Goal: Transaction & Acquisition: Purchase product/service

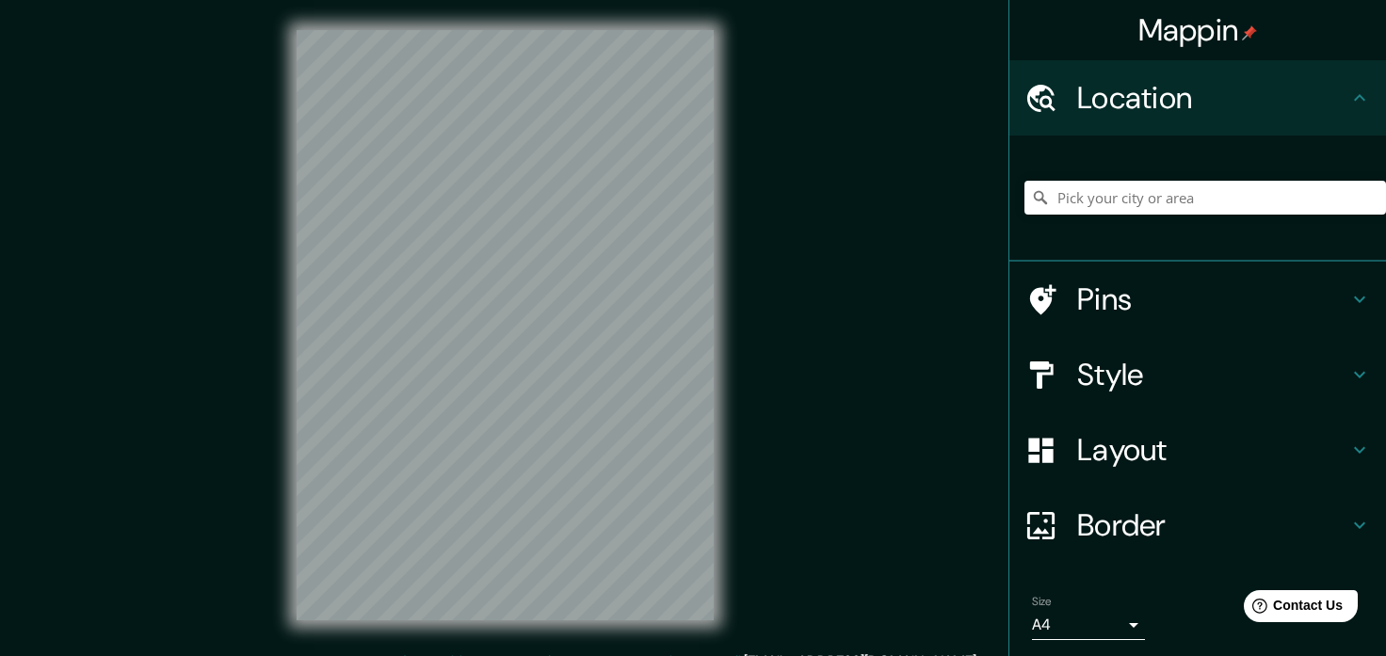
click at [1214, 172] on div at bounding box center [1206, 198] width 362 height 94
click at [1208, 196] on input "Pick your city or area" at bounding box center [1206, 198] width 362 height 34
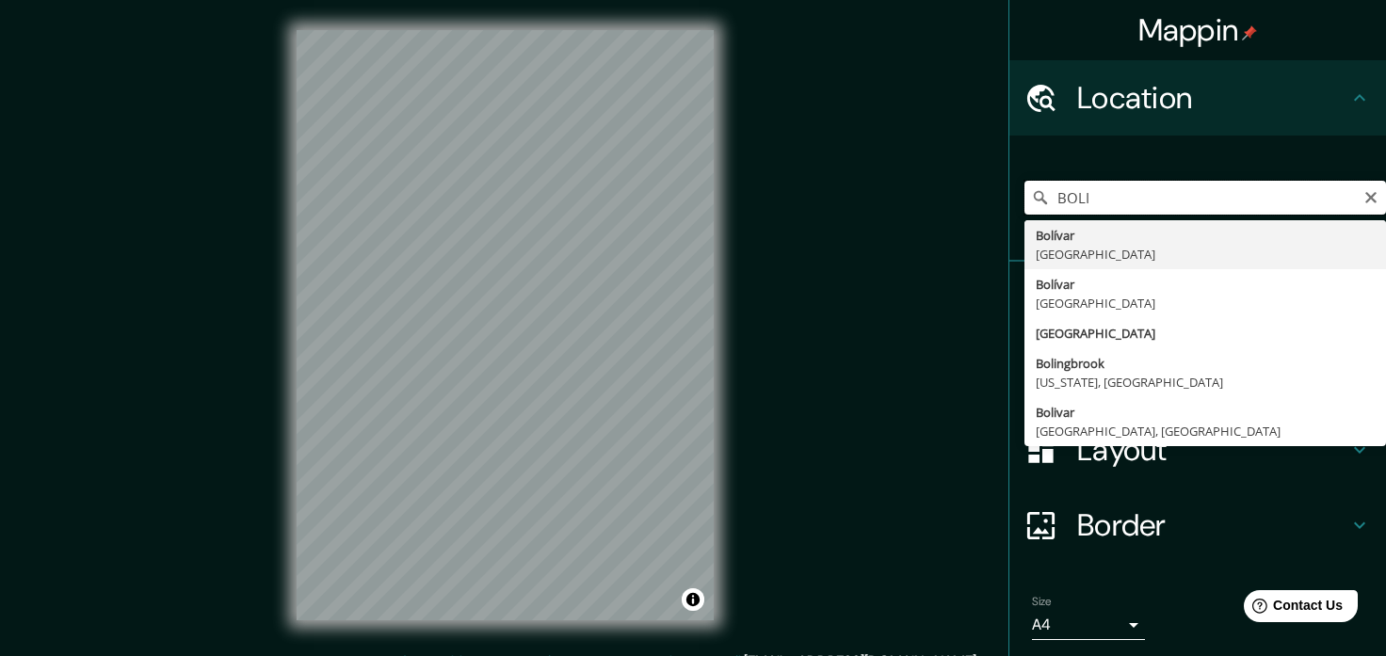
drag, startPoint x: 1169, startPoint y: 201, endPoint x: 917, endPoint y: 198, distance: 251.5
click at [1025, 198] on input "BOLI" at bounding box center [1206, 198] width 362 height 34
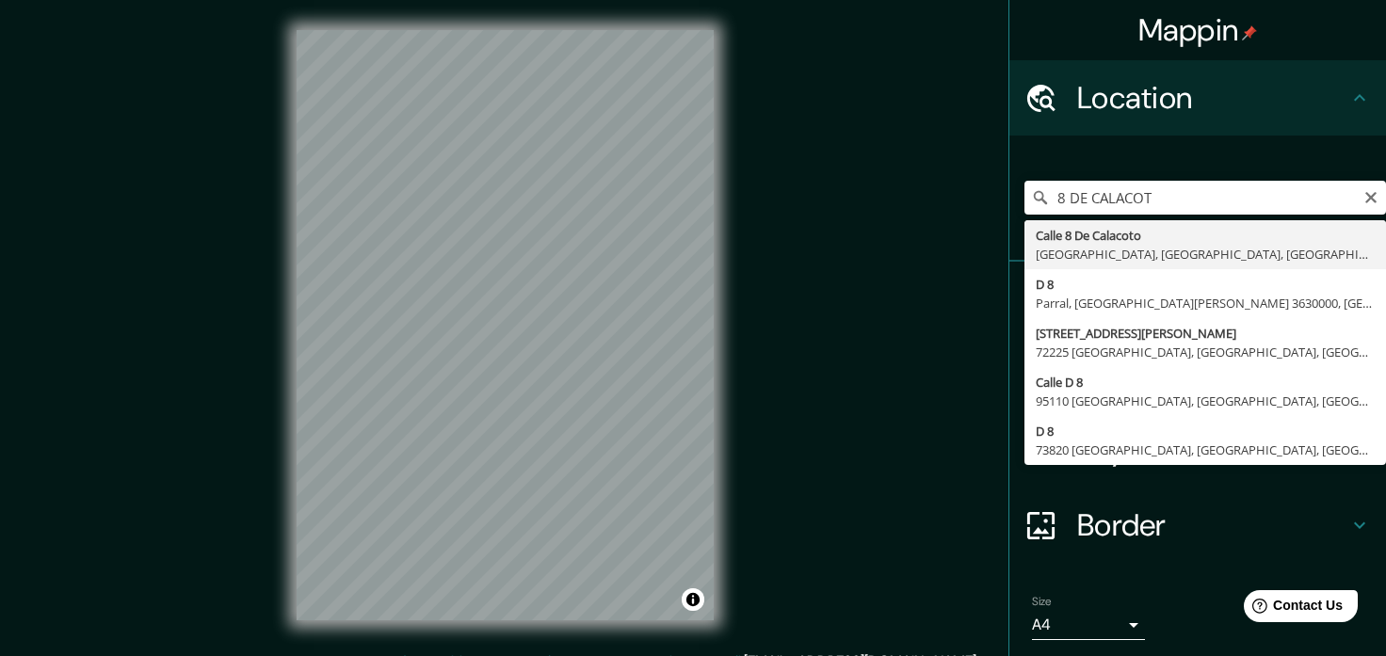
type input "Calle 8 De Calacoto, [GEOGRAPHIC_DATA], [GEOGRAPHIC_DATA], [GEOGRAPHIC_DATA]"
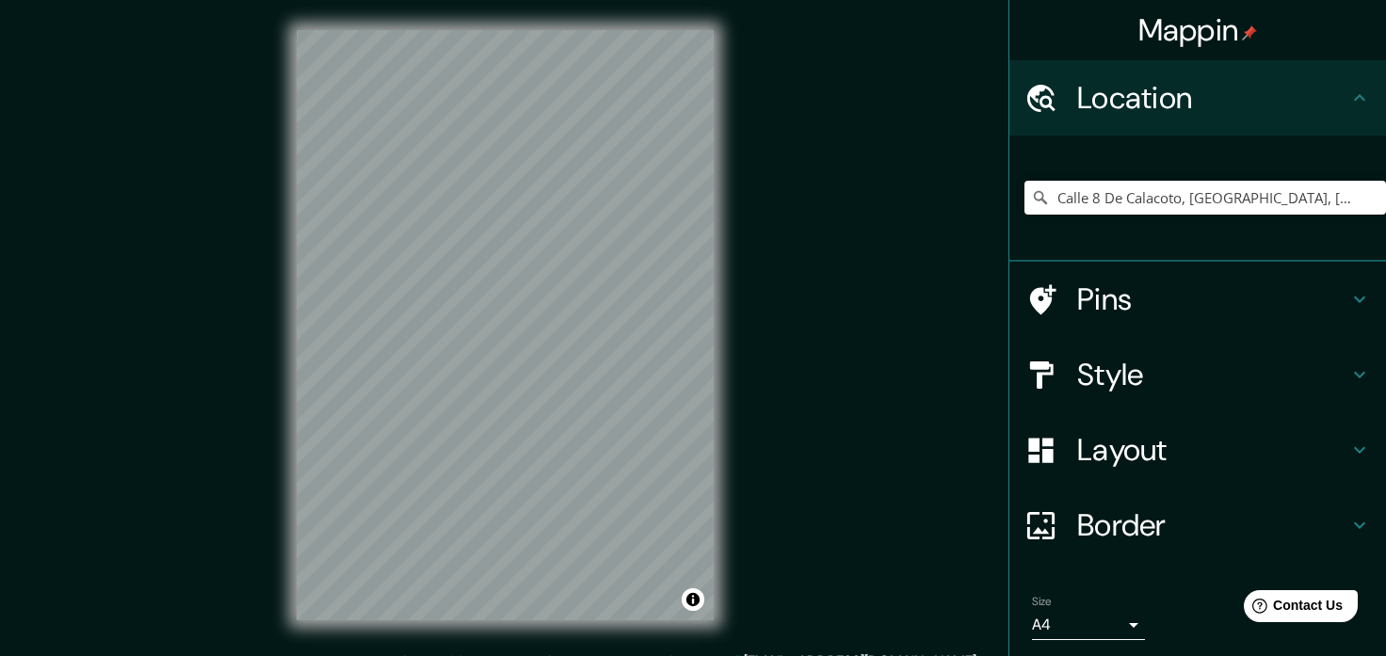
click at [1363, 447] on icon at bounding box center [1359, 450] width 11 height 7
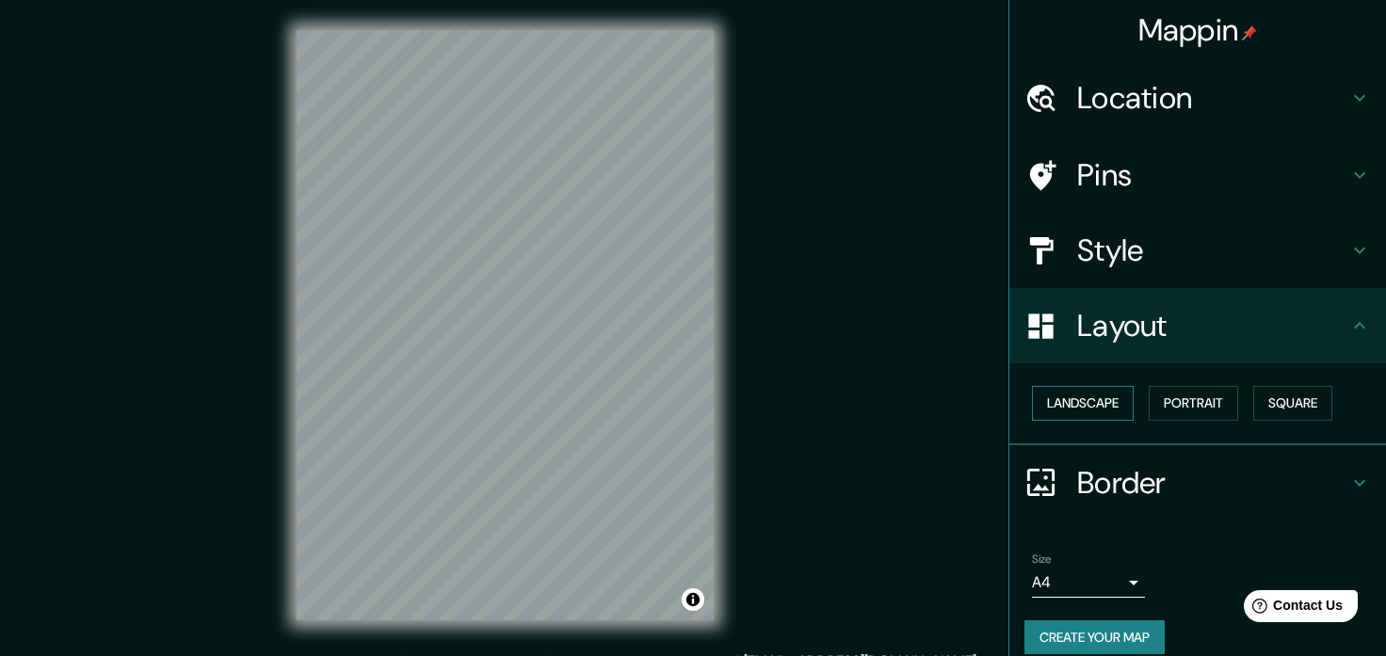
click at [1102, 407] on button "Landscape" at bounding box center [1083, 403] width 102 height 35
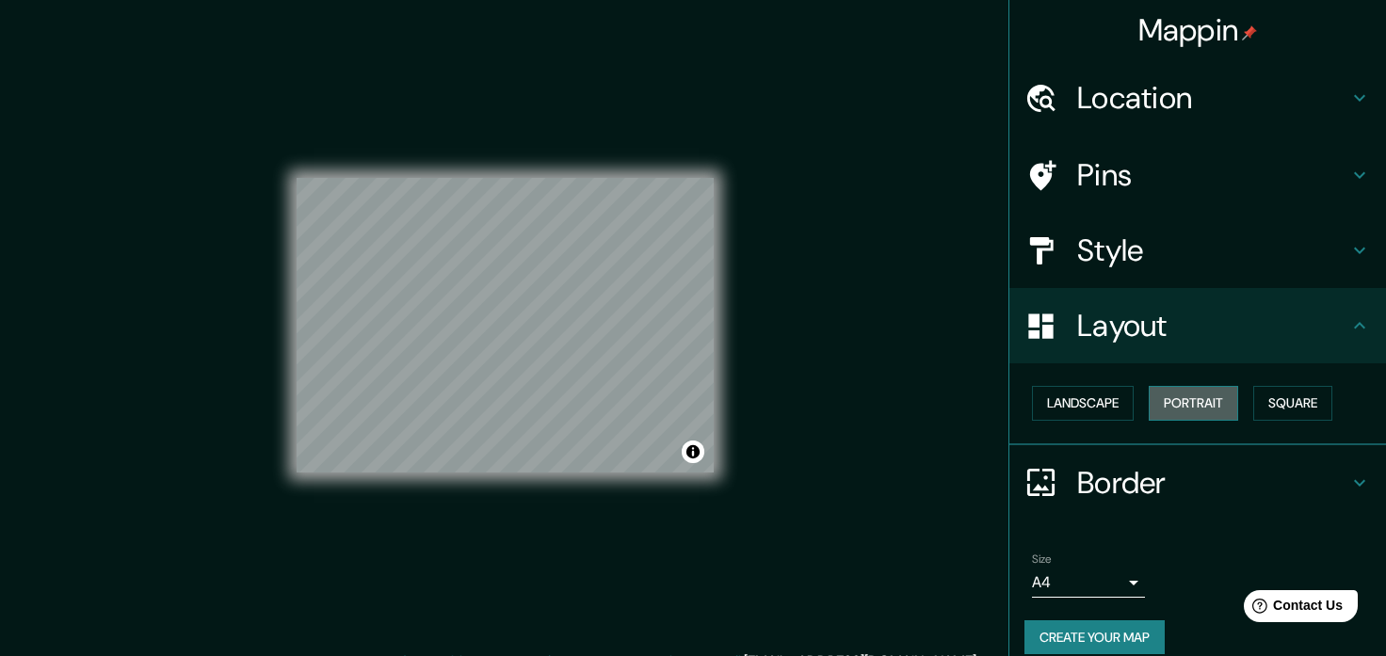
click at [1201, 405] on button "Portrait" at bounding box center [1193, 403] width 89 height 35
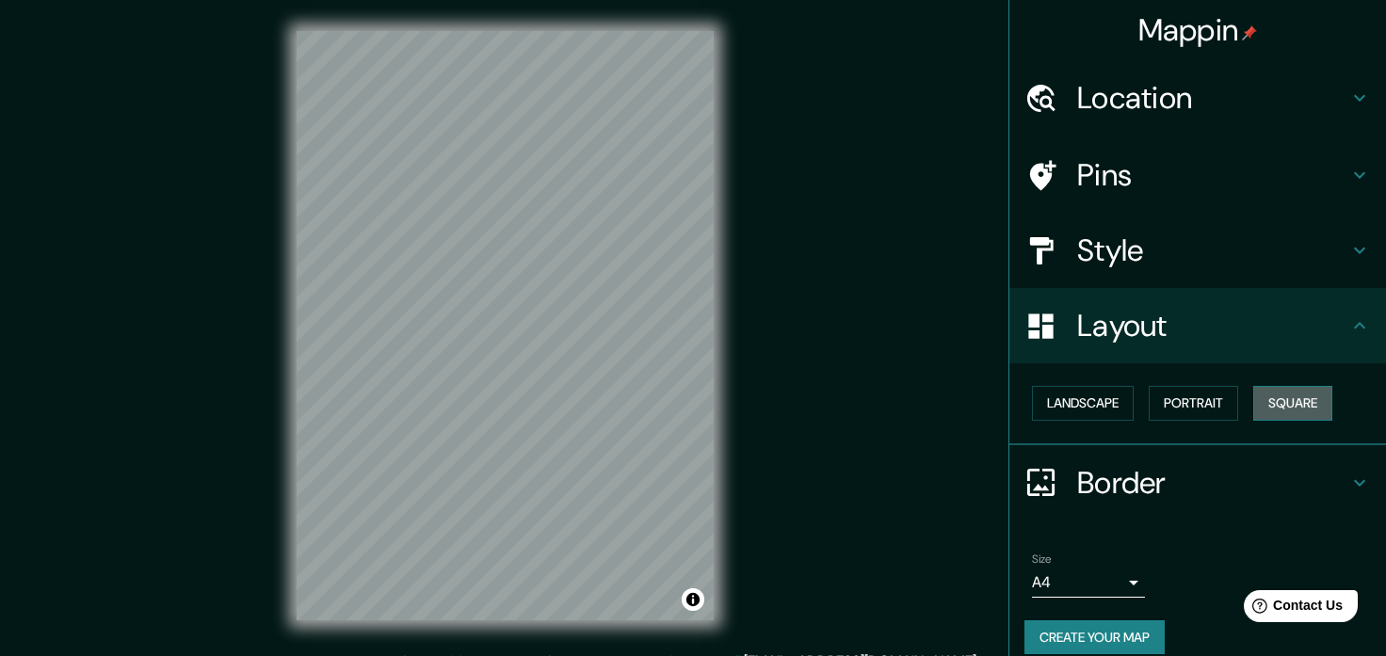
click at [1293, 408] on button "Square" at bounding box center [1293, 403] width 79 height 35
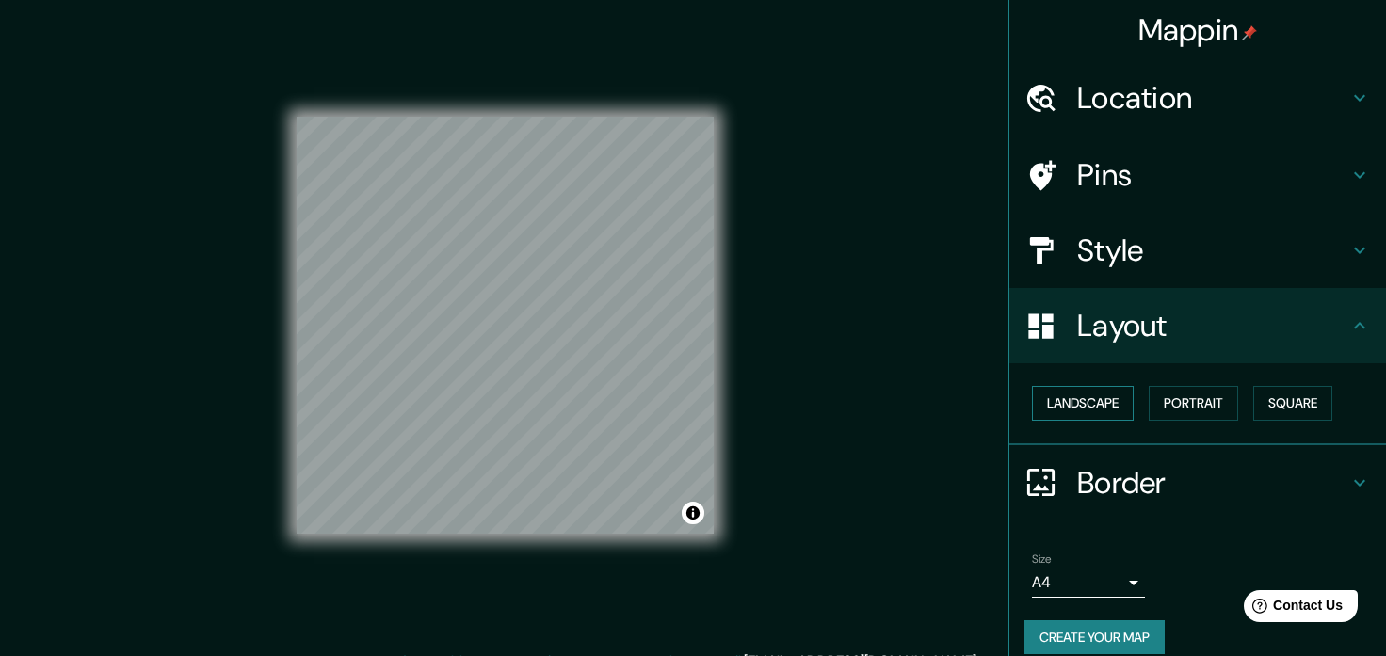
click at [1094, 407] on button "Landscape" at bounding box center [1083, 403] width 102 height 35
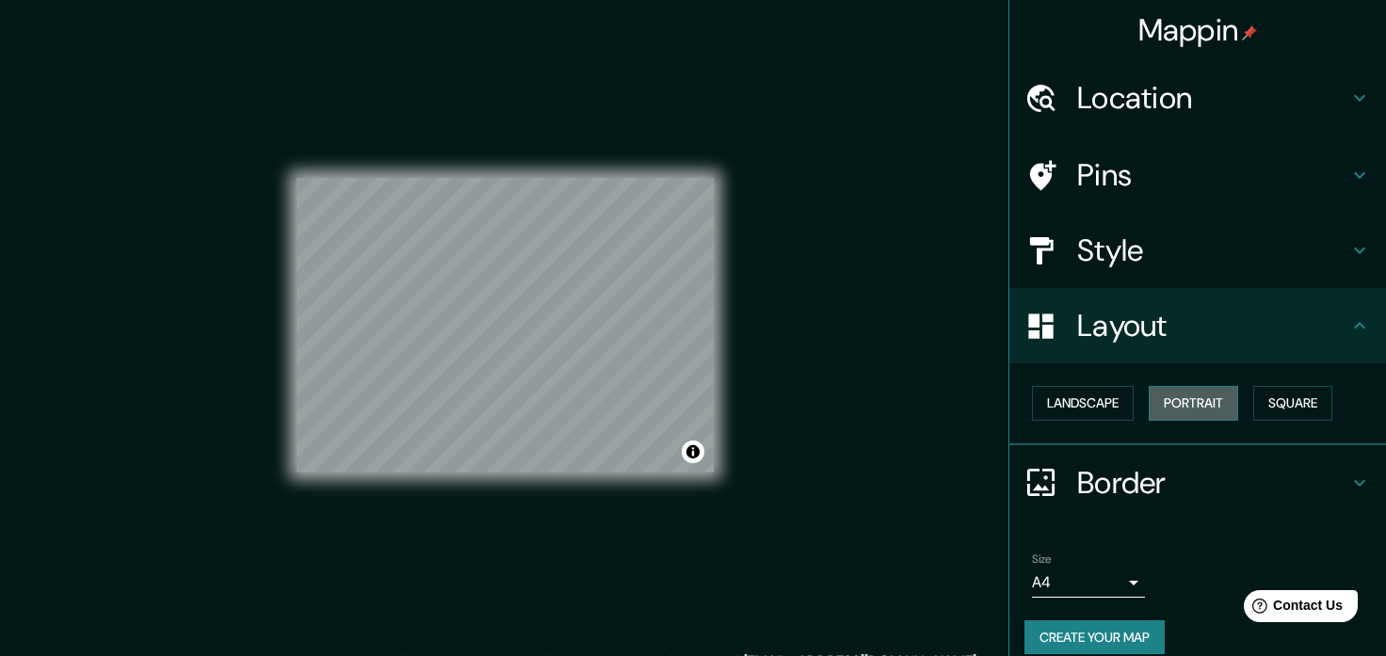
click at [1195, 412] on button "Portrait" at bounding box center [1193, 403] width 89 height 35
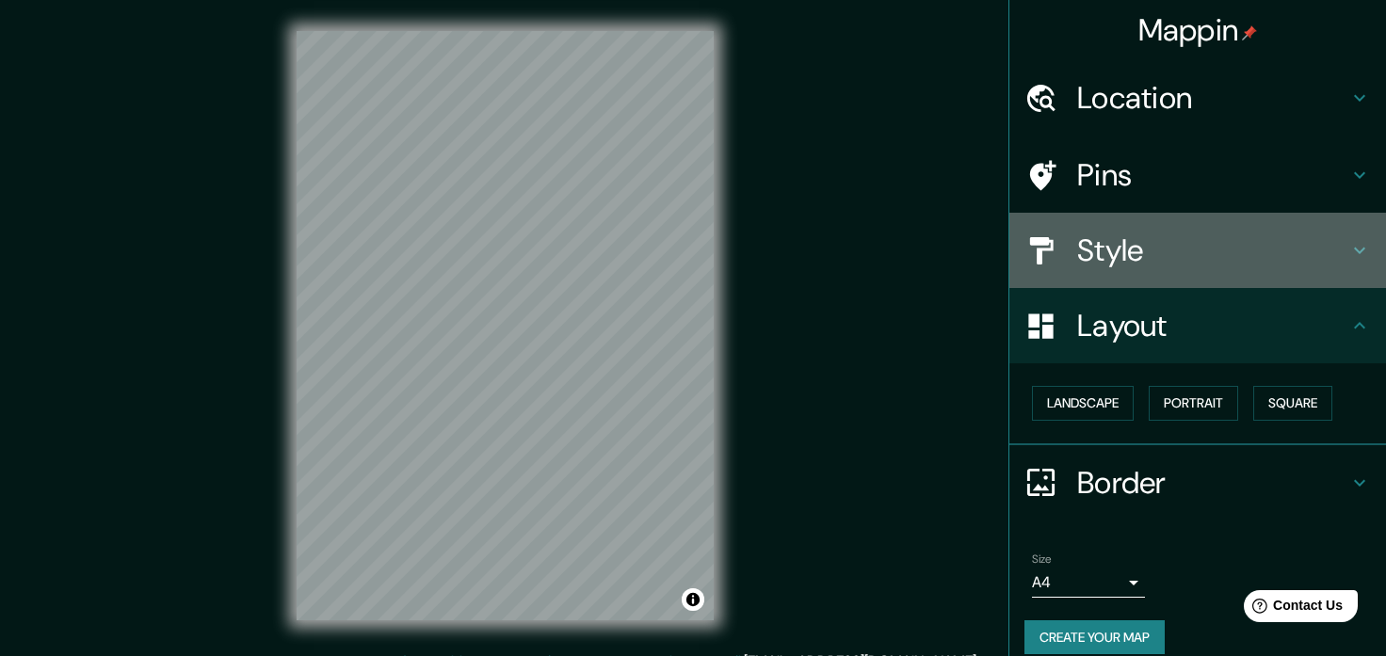
click at [1157, 250] on h4 "Style" at bounding box center [1212, 251] width 271 height 38
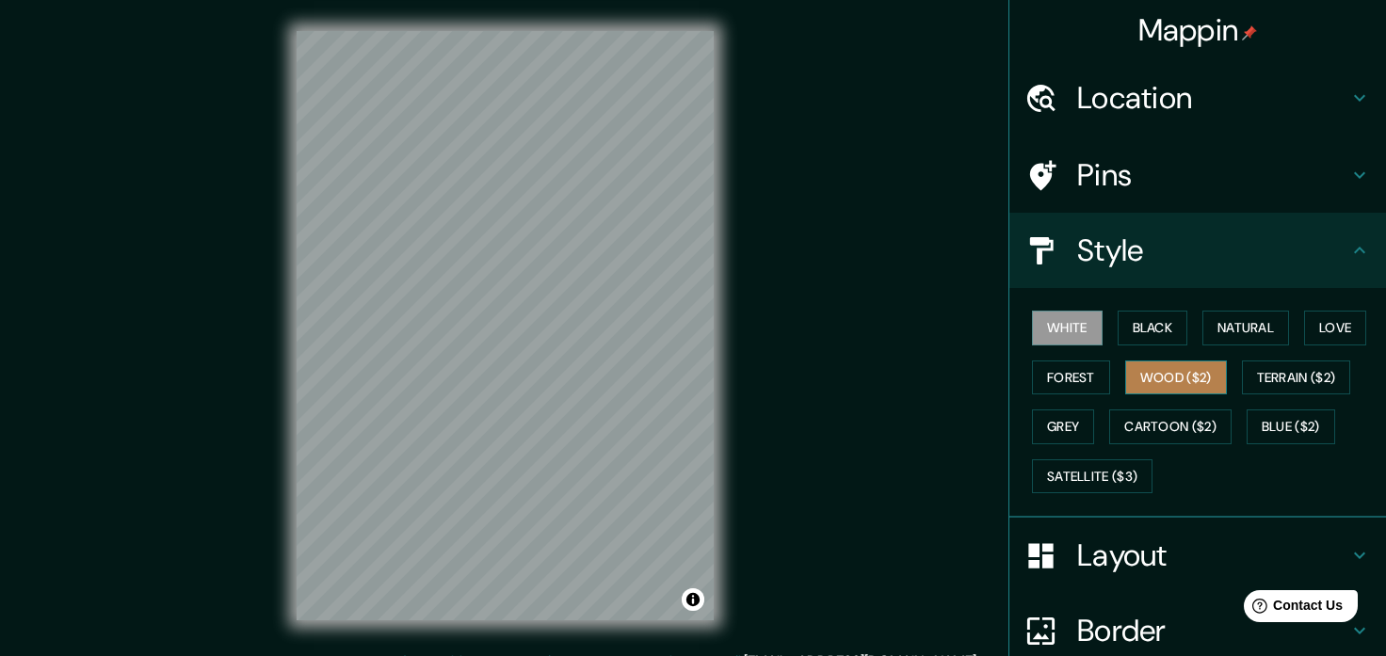
click at [1218, 375] on button "Wood ($2)" at bounding box center [1176, 378] width 102 height 35
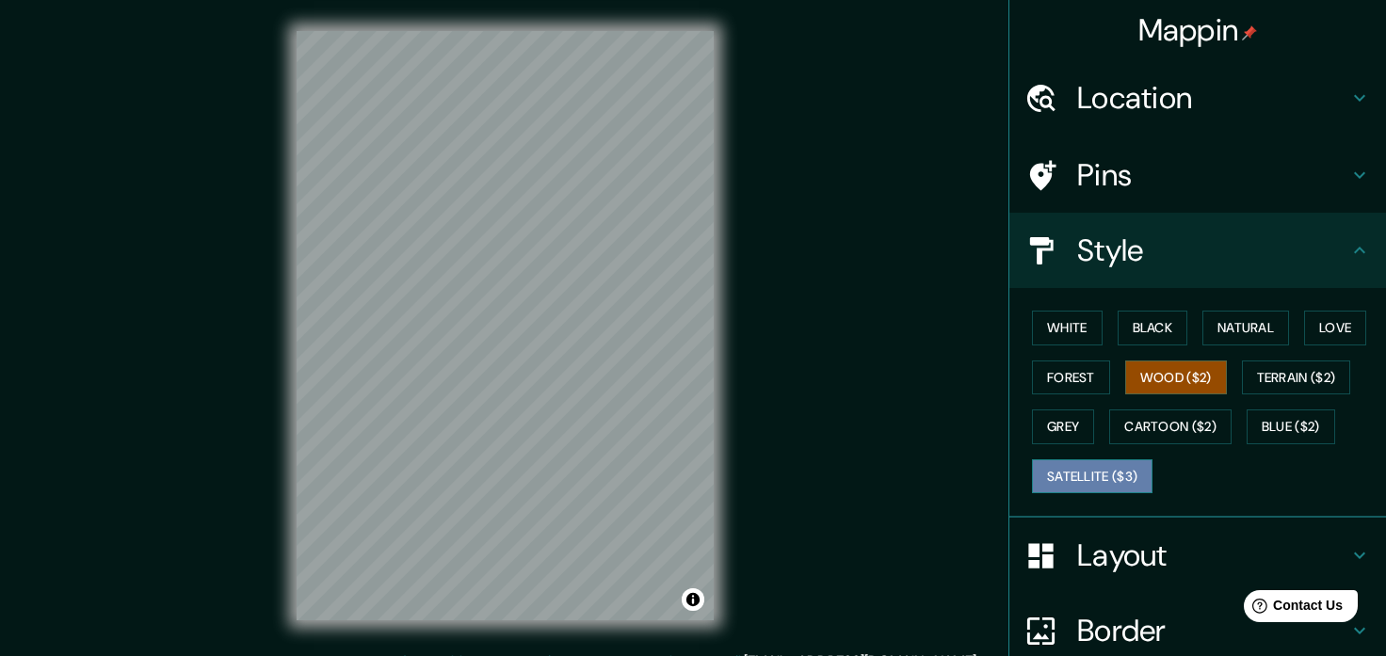
click at [1124, 460] on button "Satellite ($3)" at bounding box center [1092, 477] width 121 height 35
click at [1102, 480] on button "Satellite ($3)" at bounding box center [1092, 477] width 121 height 35
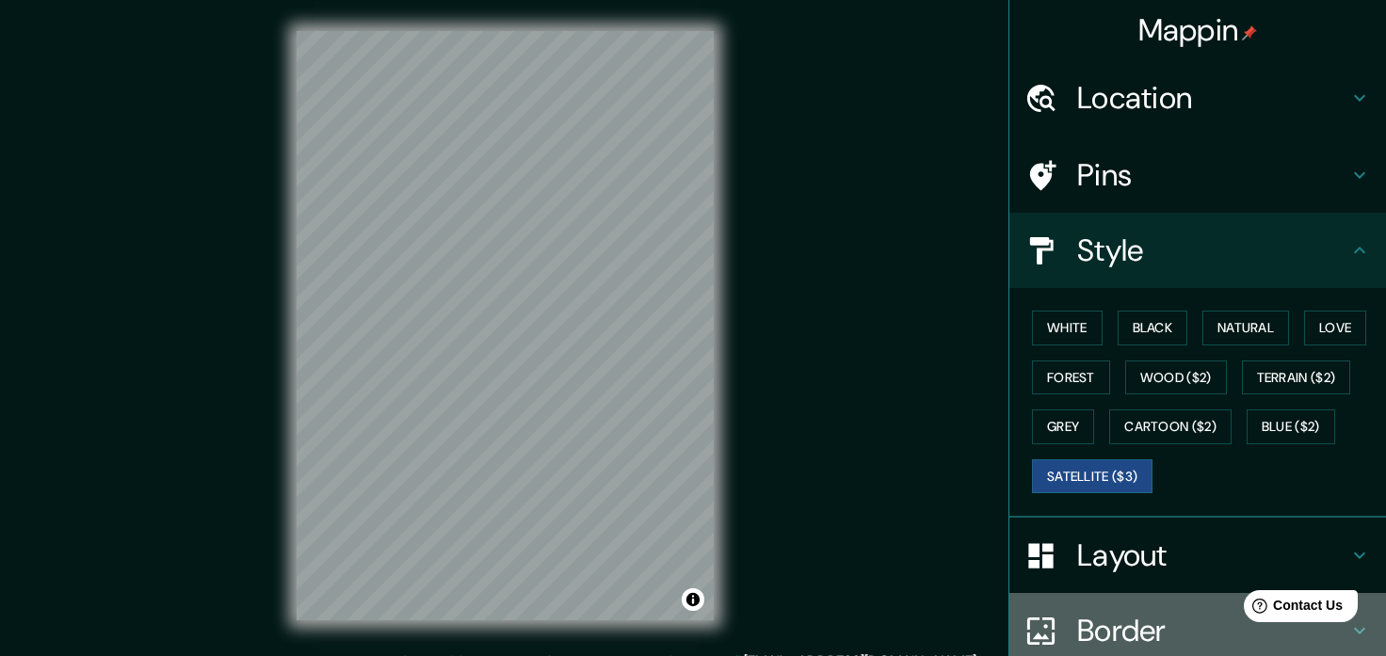
click at [1135, 621] on h4 "Border" at bounding box center [1212, 631] width 271 height 38
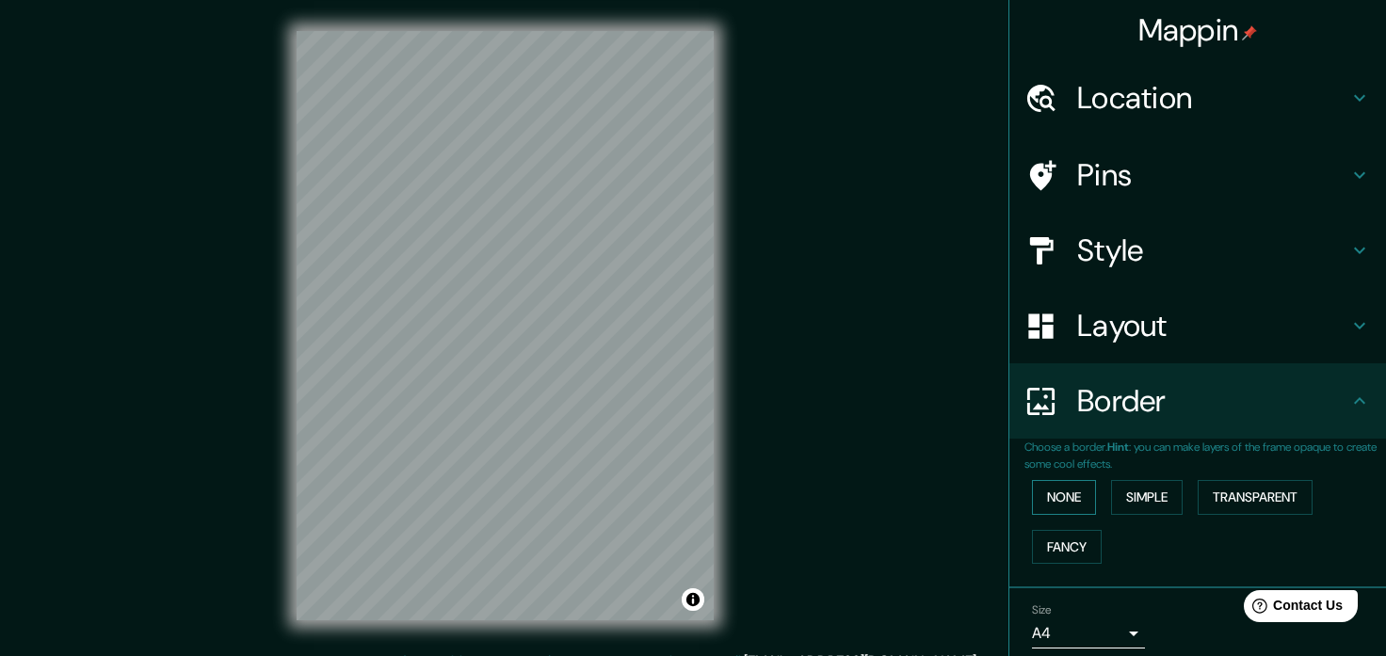
click at [1057, 481] on button "None" at bounding box center [1064, 497] width 64 height 35
click at [1045, 539] on button "Fancy" at bounding box center [1067, 547] width 70 height 35
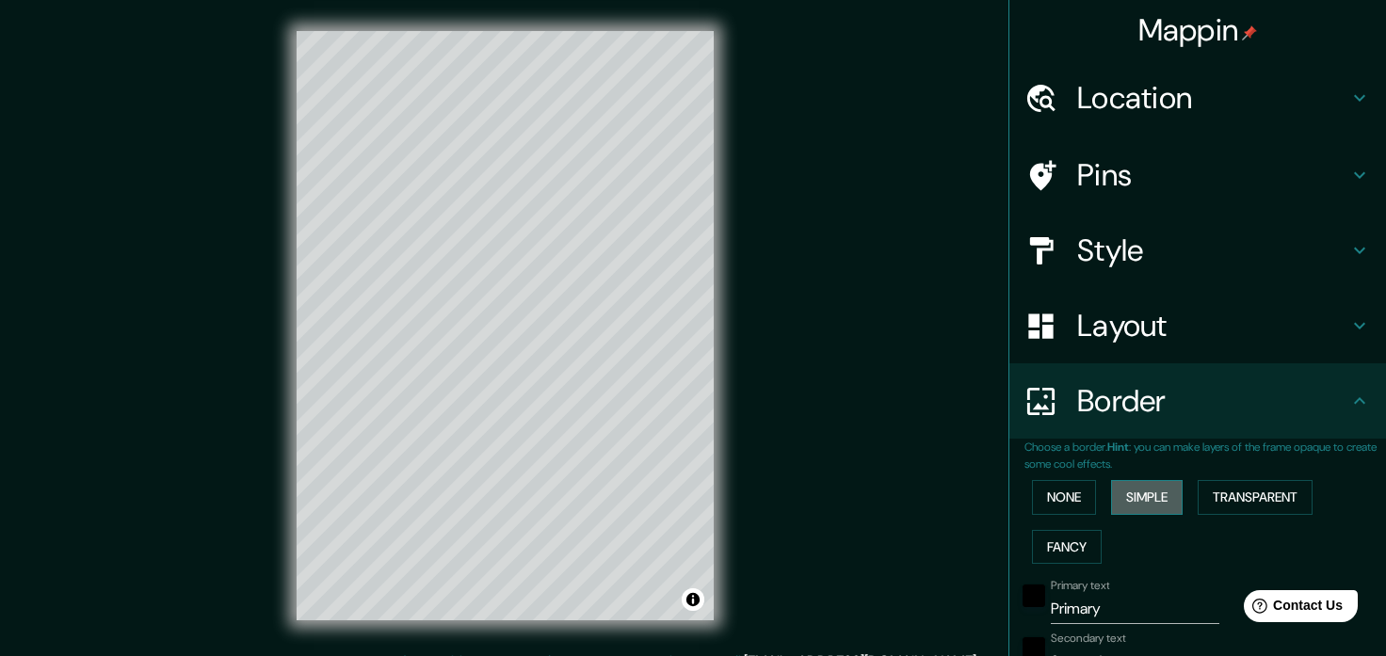
click at [1164, 491] on button "Simple" at bounding box center [1147, 497] width 72 height 35
click at [1294, 492] on button "Transparent" at bounding box center [1255, 497] width 115 height 35
click at [1075, 504] on button "None" at bounding box center [1064, 497] width 64 height 35
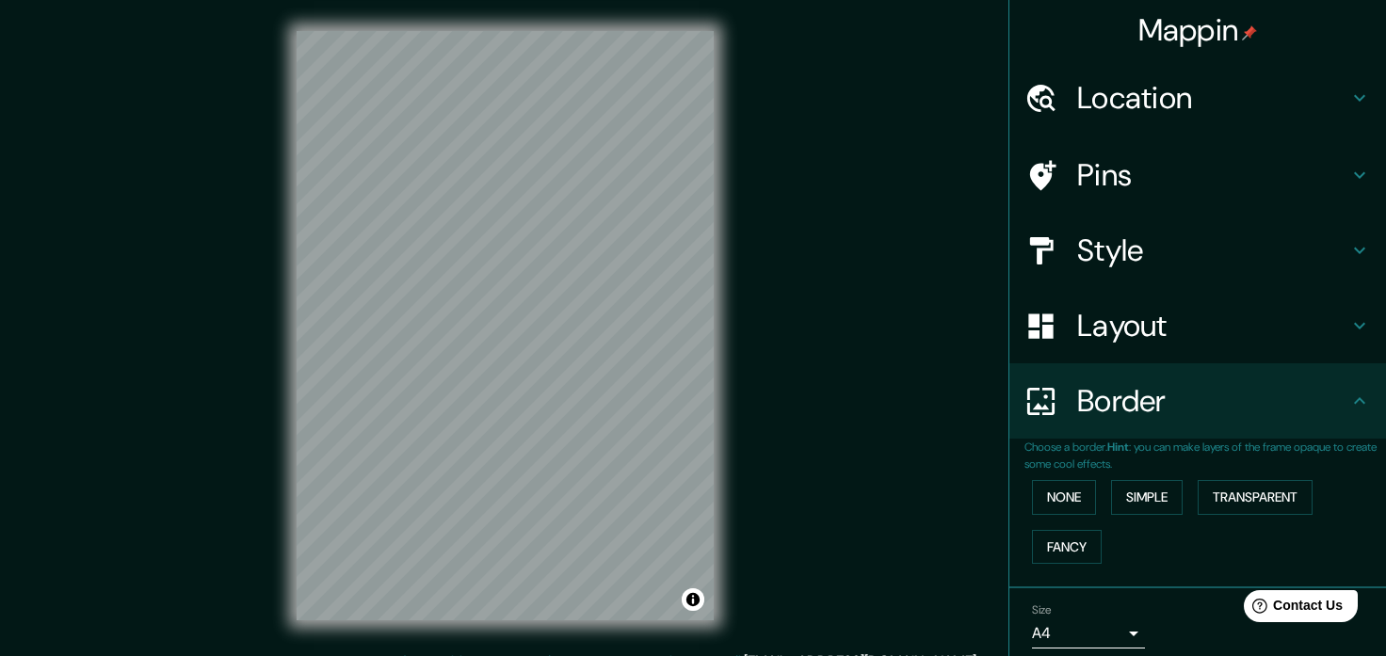
click at [1146, 168] on h4 "Pins" at bounding box center [1212, 175] width 271 height 38
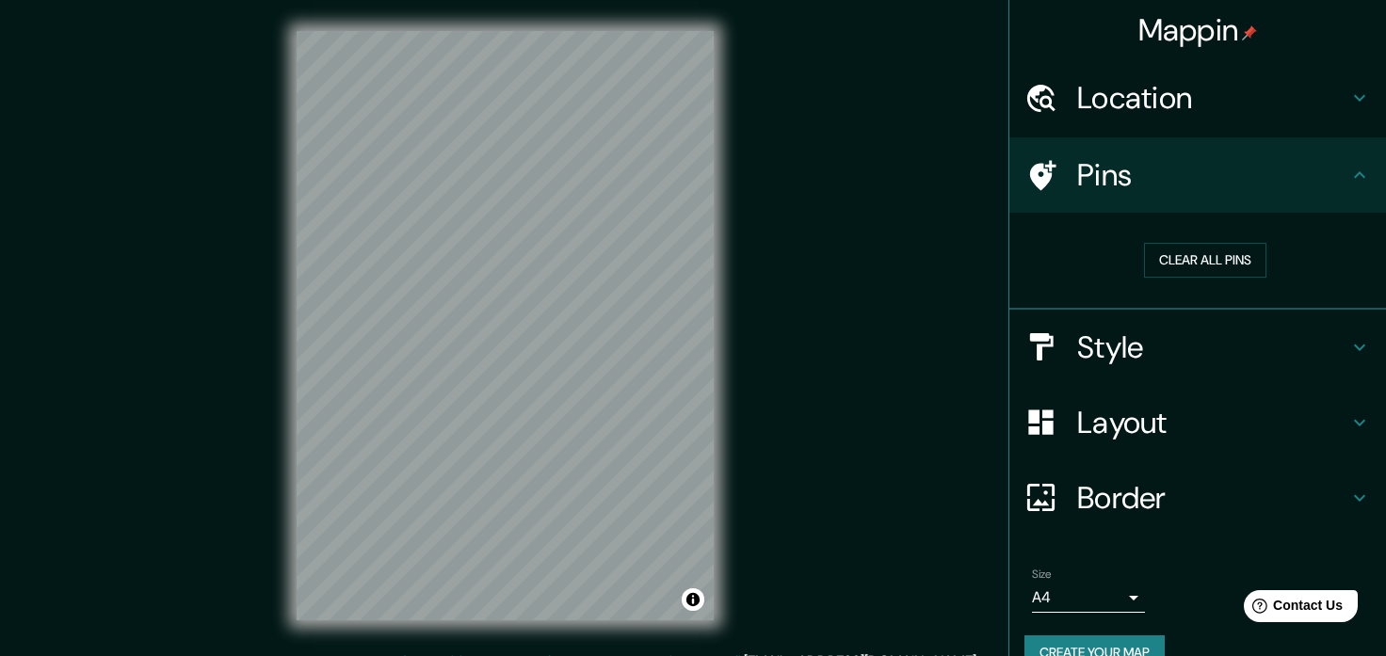
click at [1182, 332] on div "Style" at bounding box center [1198, 347] width 377 height 75
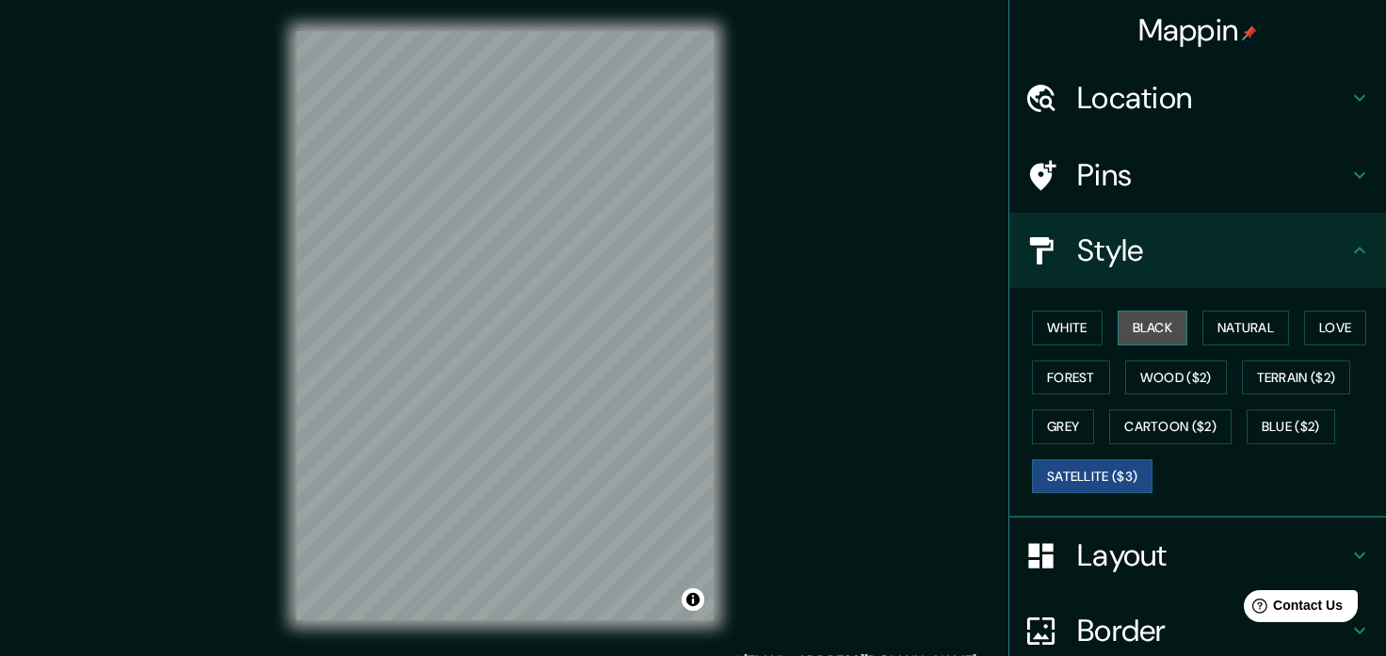
click at [1150, 327] on button "Black" at bounding box center [1153, 328] width 71 height 35
click at [1067, 336] on button "White" at bounding box center [1067, 328] width 71 height 35
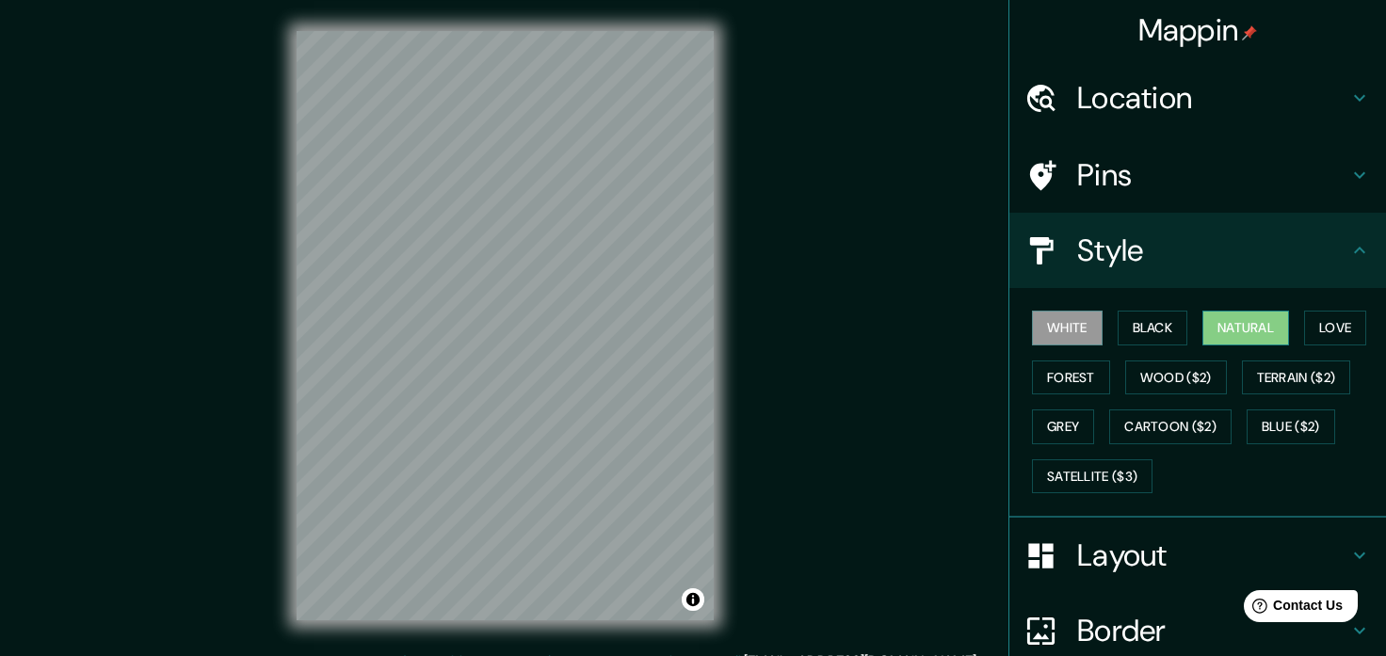
click at [1241, 320] on button "Natural" at bounding box center [1246, 328] width 87 height 35
click at [1354, 317] on button "Love" at bounding box center [1335, 328] width 62 height 35
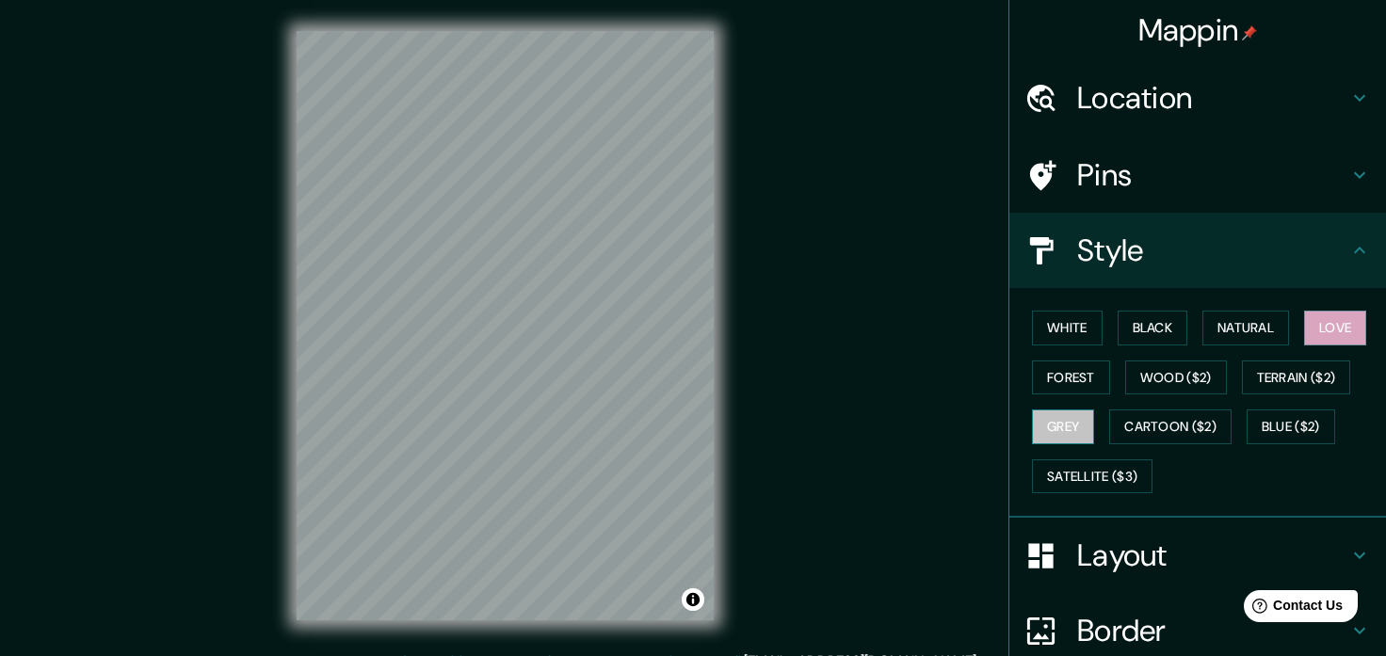
click at [1065, 431] on button "Grey" at bounding box center [1063, 427] width 62 height 35
click at [1070, 471] on button "Satellite ($3)" at bounding box center [1092, 477] width 121 height 35
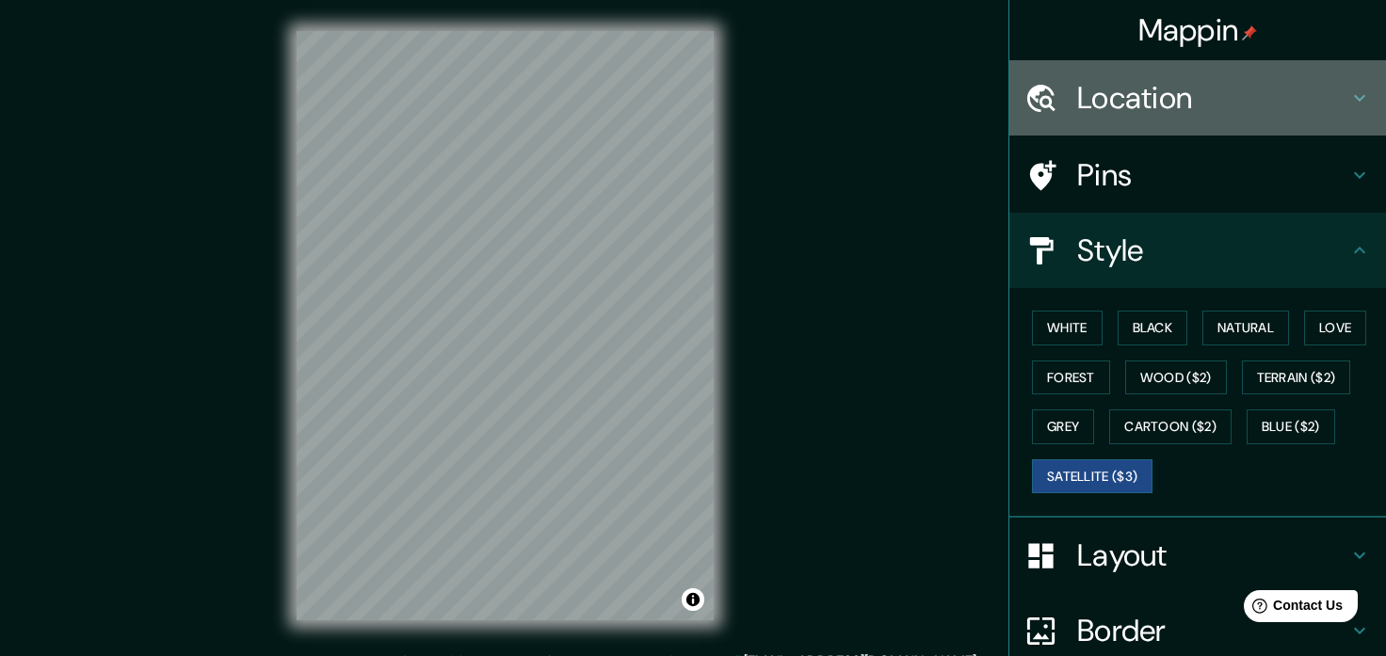
click at [1157, 98] on h4 "Location" at bounding box center [1212, 98] width 271 height 38
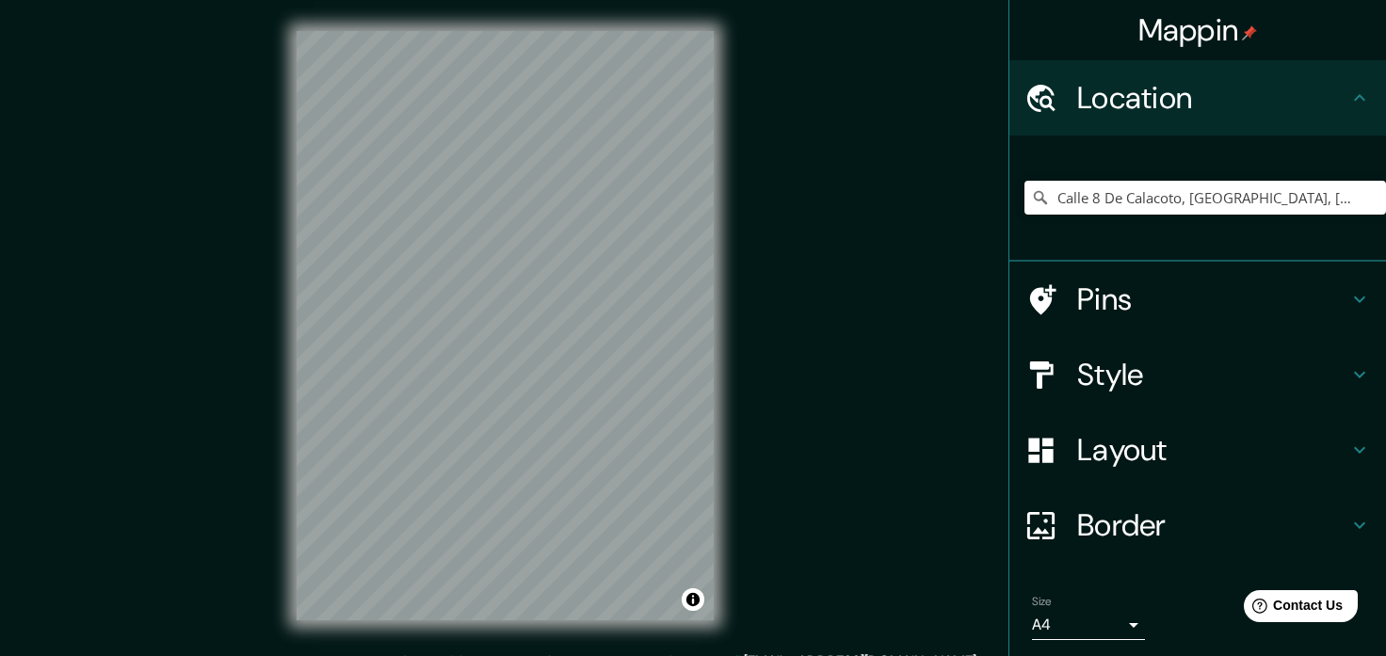
click at [1228, 302] on h4 "Pins" at bounding box center [1212, 300] width 271 height 38
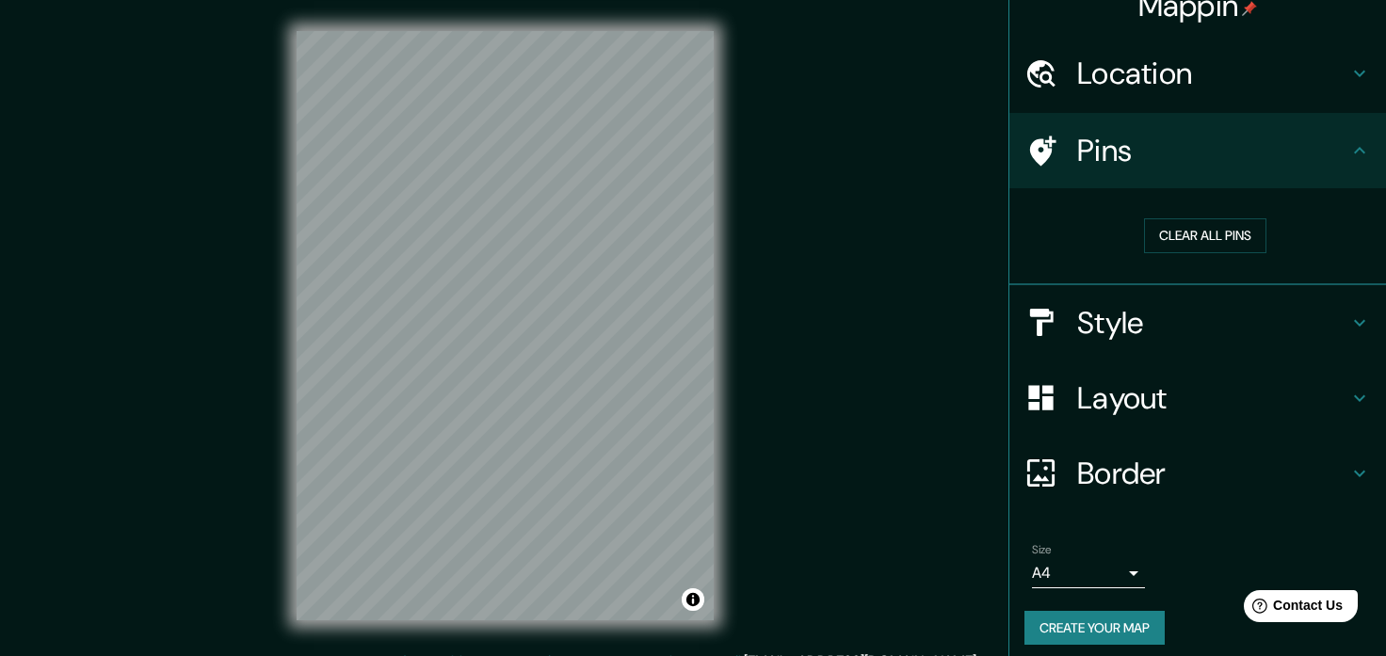
scroll to position [34, 0]
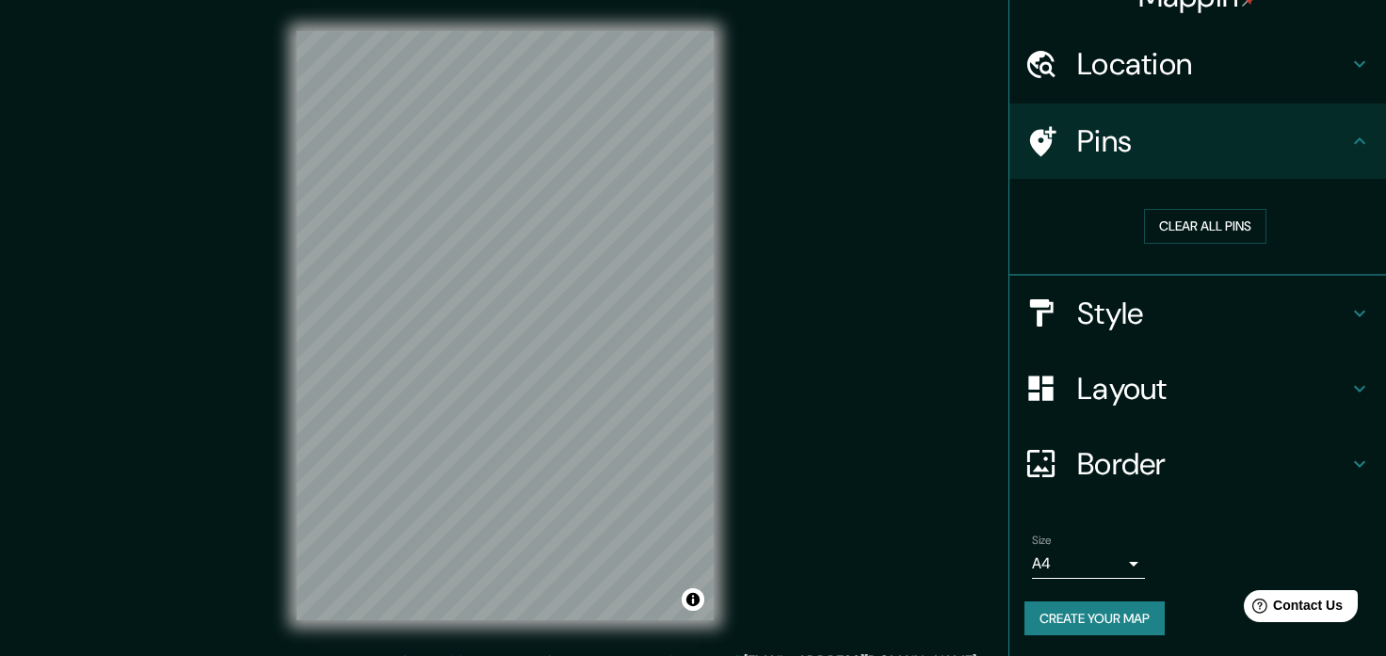
click at [1140, 566] on body "Mappin Location [GEOGRAPHIC_DATA], [GEOGRAPHIC_DATA], [GEOGRAPHIC_DATA], [GEOGR…" at bounding box center [693, 328] width 1386 height 656
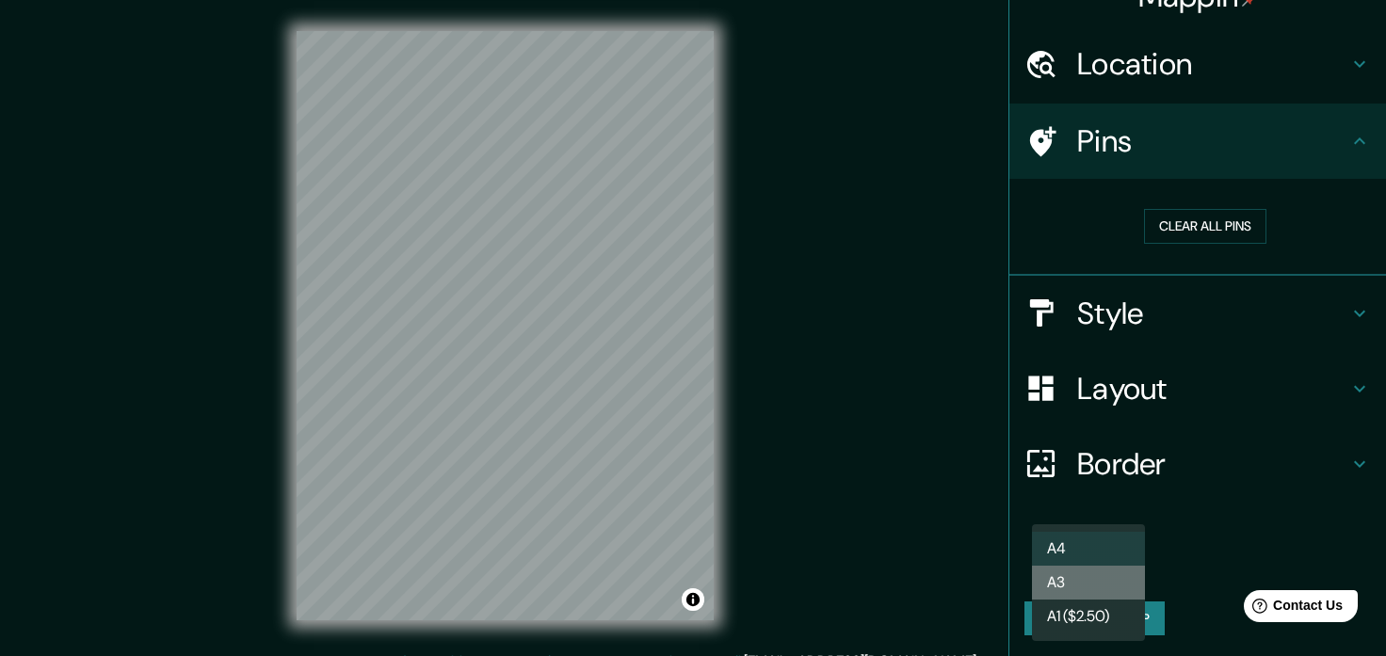
click at [1140, 566] on li "A3" at bounding box center [1088, 583] width 113 height 34
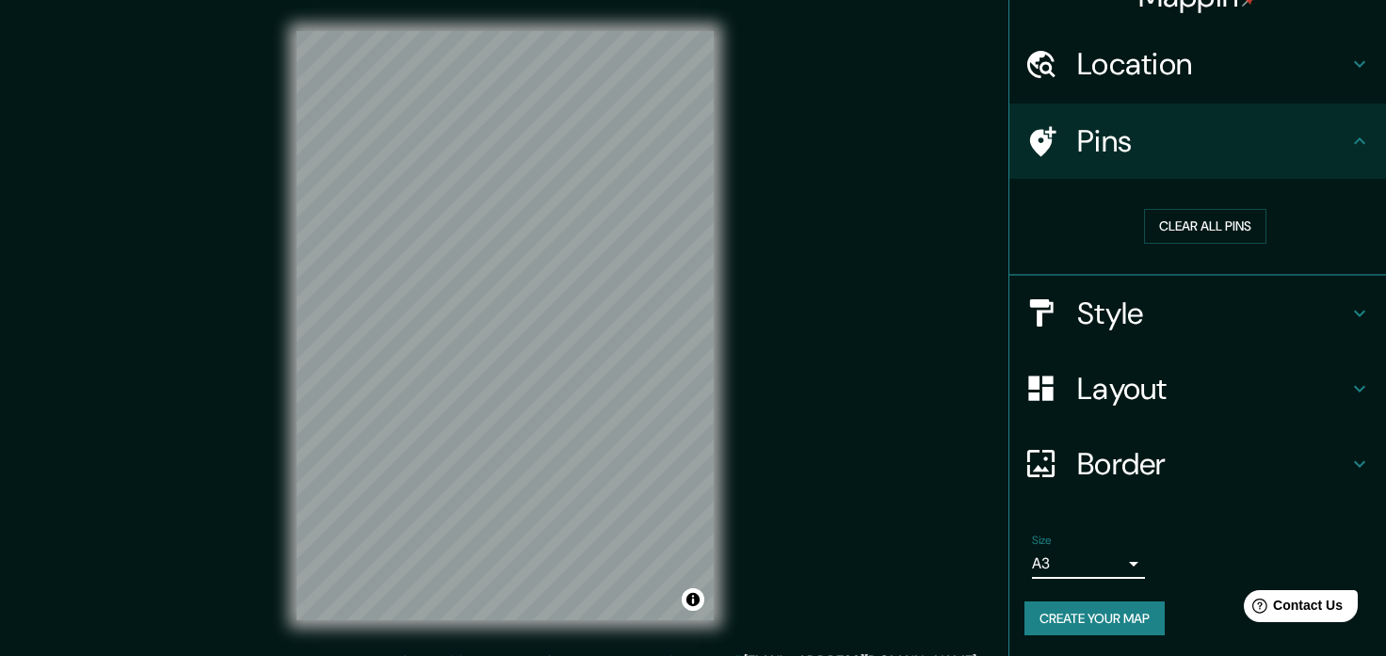
click at [1138, 558] on body "Mappin Location [GEOGRAPHIC_DATA], [GEOGRAPHIC_DATA], [GEOGRAPHIC_DATA], [GEOGR…" at bounding box center [693, 328] width 1386 height 656
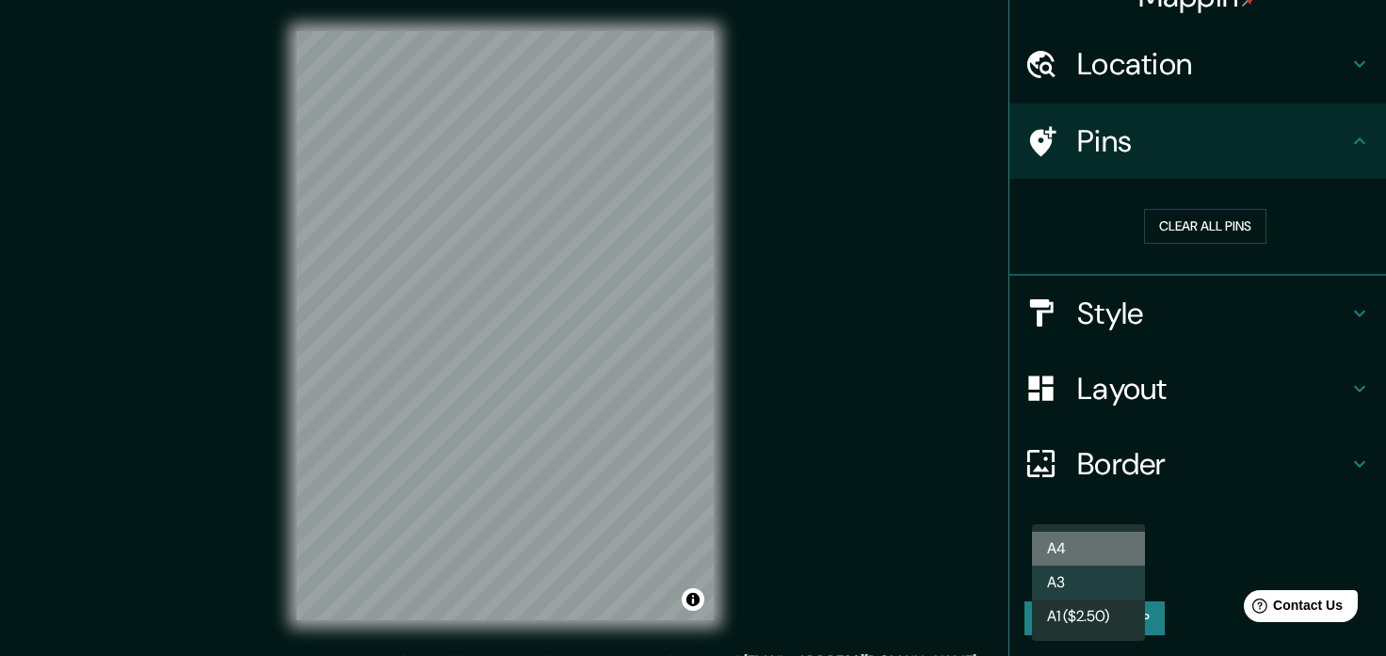
click at [1124, 553] on li "A4" at bounding box center [1088, 549] width 113 height 34
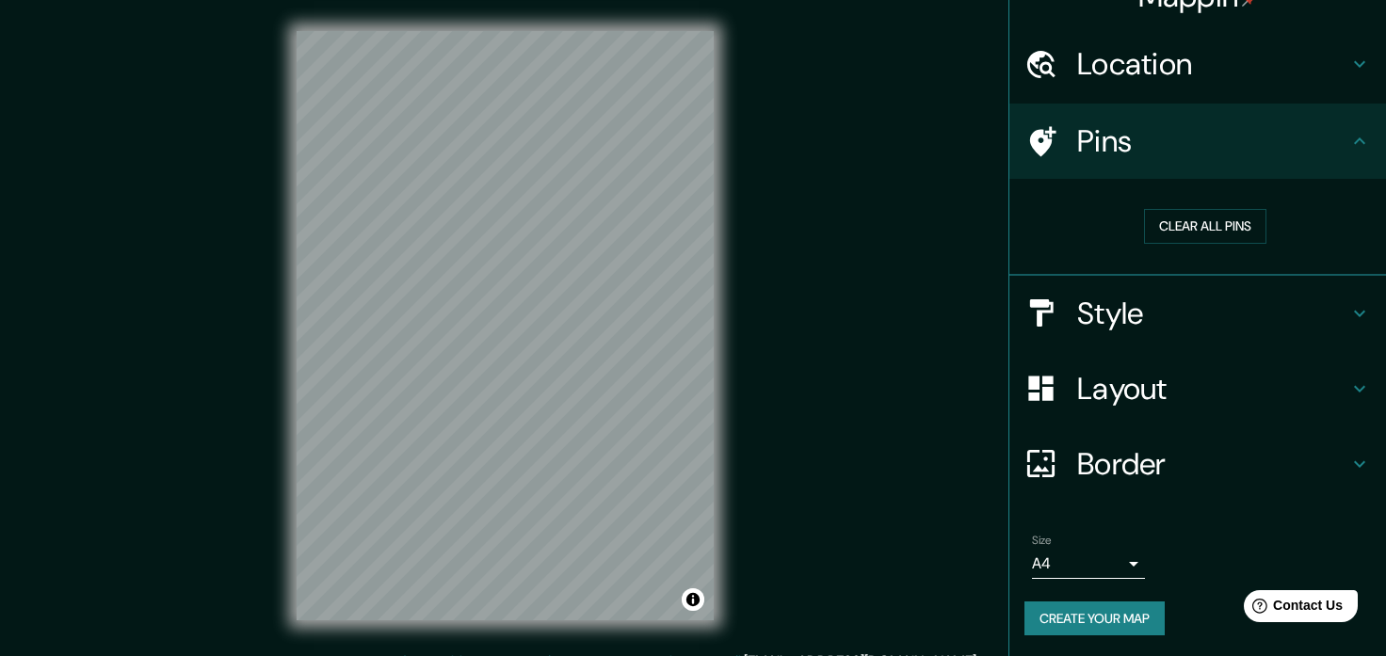
click at [911, 481] on div "Mappin Location [GEOGRAPHIC_DATA], [GEOGRAPHIC_DATA], [GEOGRAPHIC_DATA], [GEOGR…" at bounding box center [693, 340] width 1386 height 681
click at [948, 178] on div "Mappin Location [GEOGRAPHIC_DATA], [GEOGRAPHIC_DATA], [GEOGRAPHIC_DATA], [GEOGR…" at bounding box center [693, 340] width 1386 height 681
drag, startPoint x: 1199, startPoint y: 366, endPoint x: 1200, endPoint y: 388, distance: 21.7
click at [1198, 366] on div "Layout" at bounding box center [1198, 388] width 377 height 75
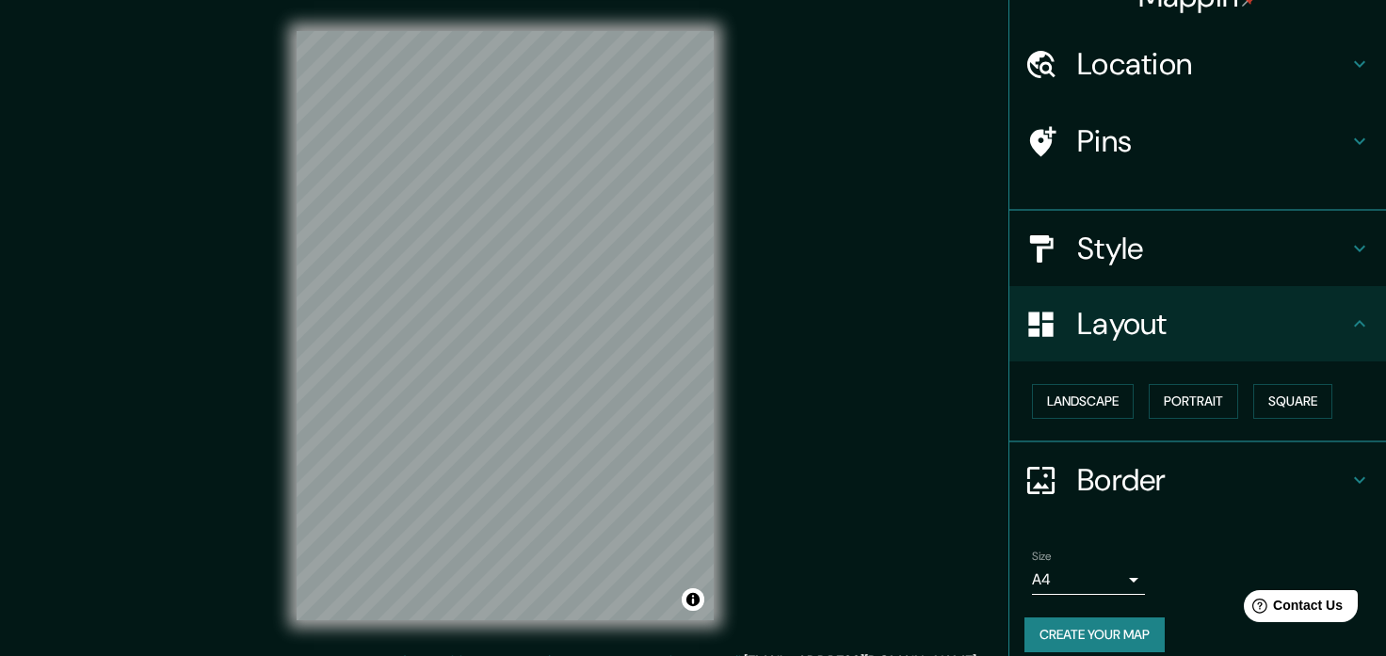
scroll to position [18, 0]
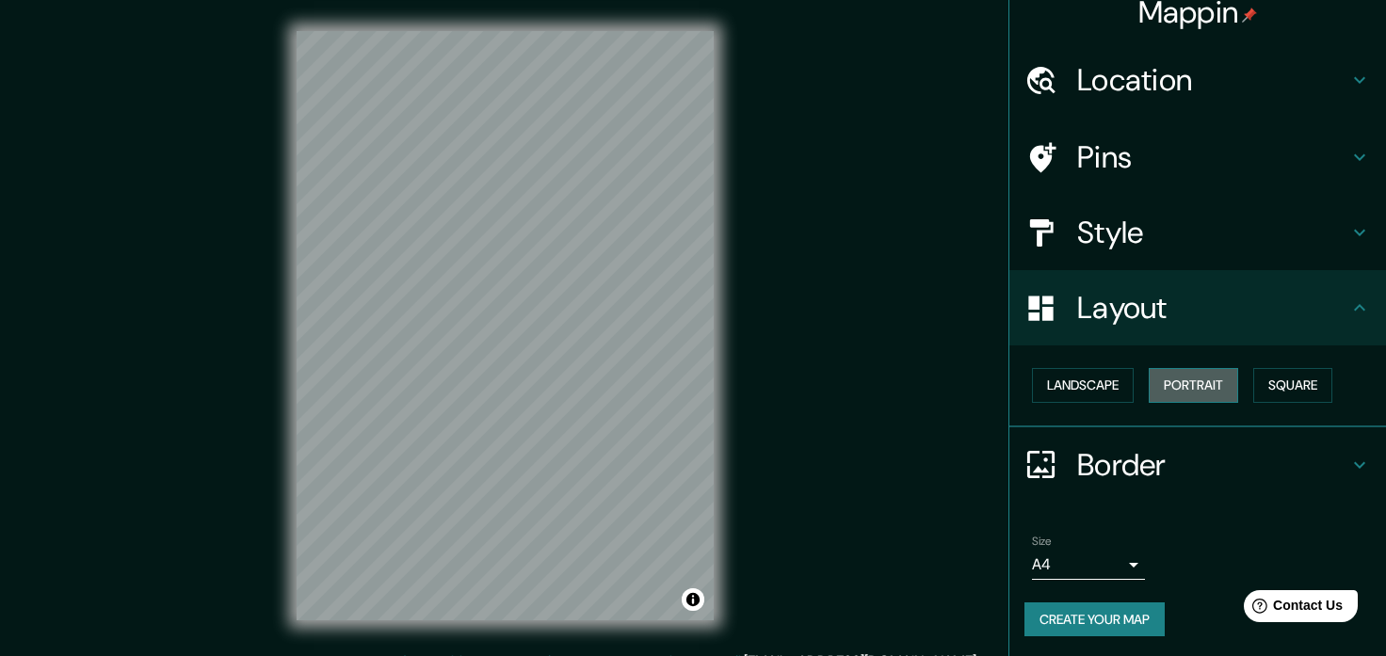
click at [1156, 375] on button "Portrait" at bounding box center [1193, 385] width 89 height 35
click at [1171, 378] on button "Portrait" at bounding box center [1193, 385] width 89 height 35
click at [1096, 388] on button "Landscape" at bounding box center [1083, 385] width 102 height 35
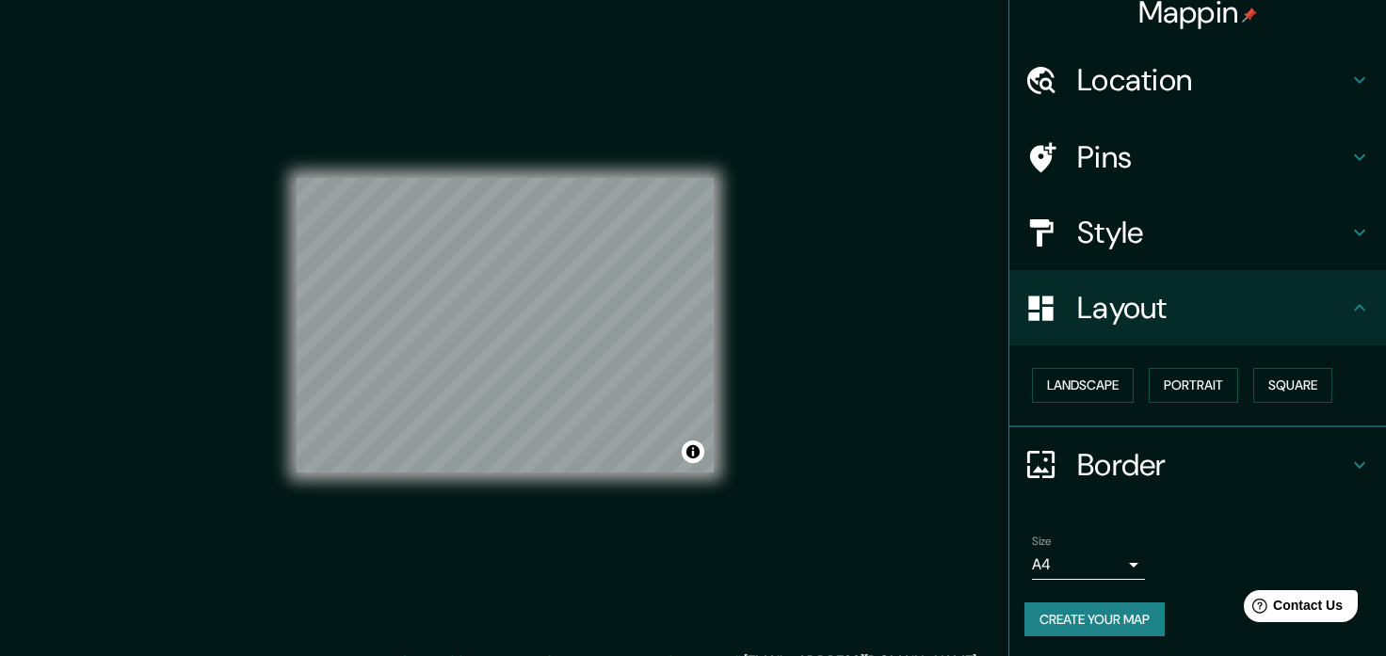
click at [932, 358] on div "Mappin Location [GEOGRAPHIC_DATA], [GEOGRAPHIC_DATA], [GEOGRAPHIC_DATA], [GEOGR…" at bounding box center [693, 340] width 1386 height 681
click at [1234, 382] on button "Portrait" at bounding box center [1193, 385] width 89 height 35
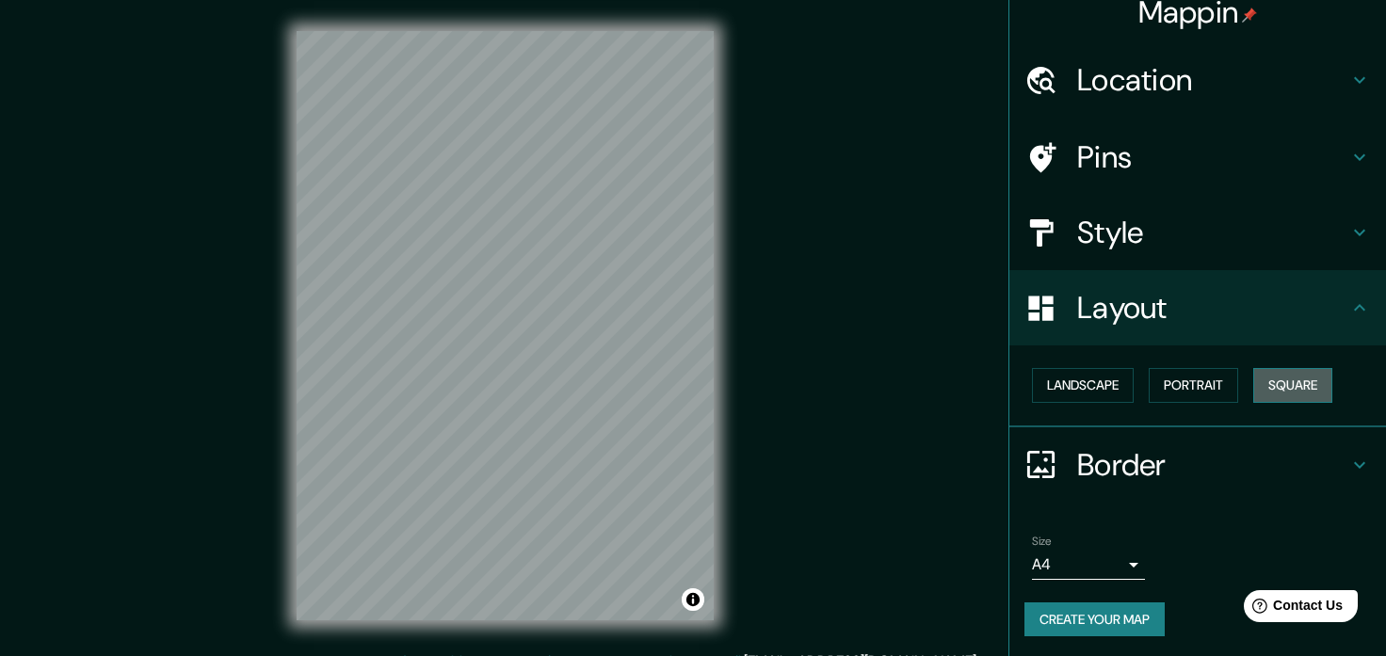
click at [1273, 378] on button "Square" at bounding box center [1293, 385] width 79 height 35
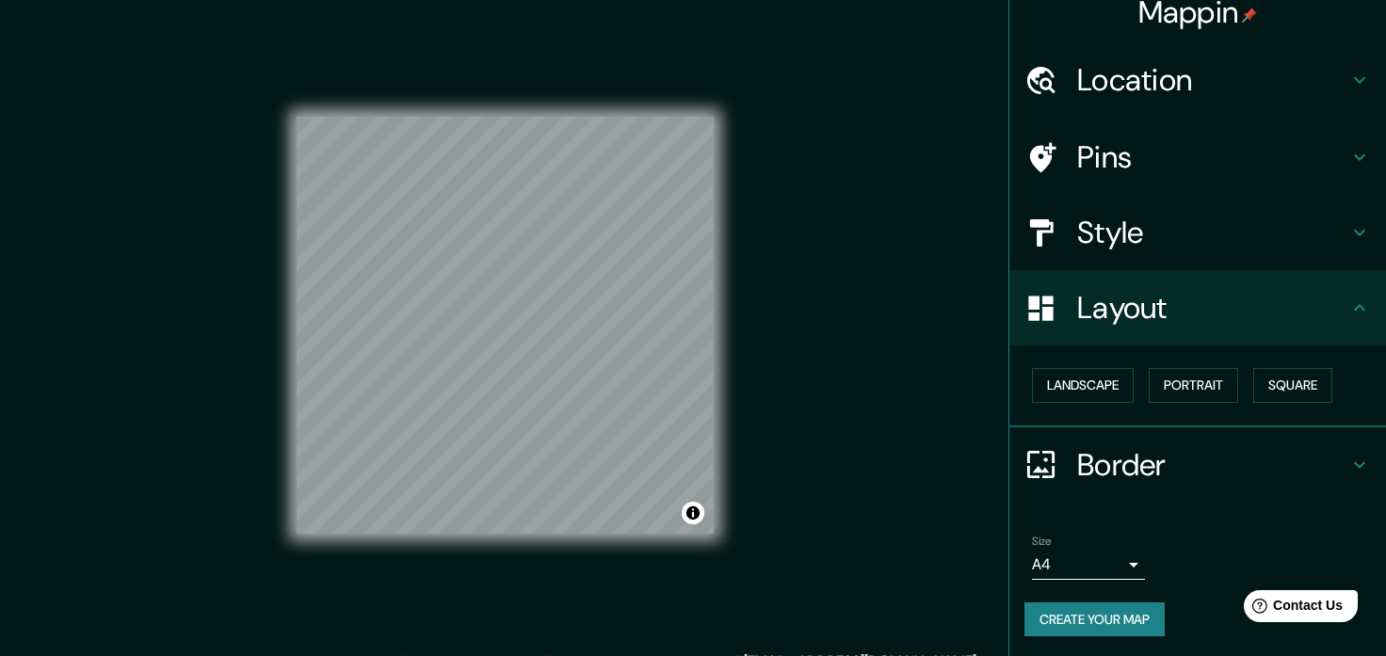
click at [914, 477] on div "Mappin Location [GEOGRAPHIC_DATA], [GEOGRAPHIC_DATA], [GEOGRAPHIC_DATA], [GEOGR…" at bounding box center [693, 340] width 1386 height 681
click at [1141, 614] on button "Create your map" at bounding box center [1095, 620] width 140 height 35
click at [1142, 612] on div "Create your map" at bounding box center [1198, 620] width 347 height 35
